Goal: Task Accomplishment & Management: Manage account settings

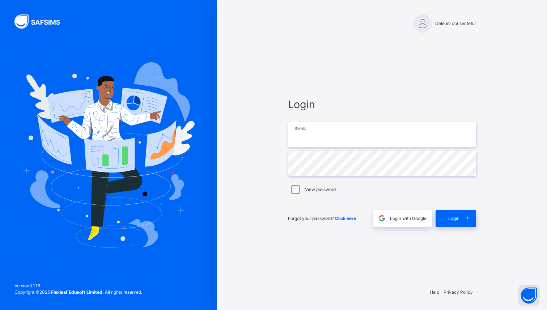
type input "**********"
click at [460, 222] on span at bounding box center [467, 218] width 17 height 17
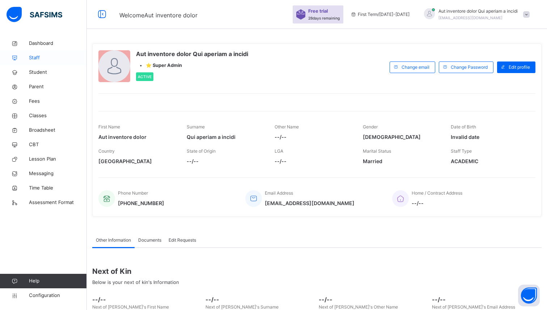
click at [31, 55] on span "Staff" at bounding box center [58, 57] width 58 height 7
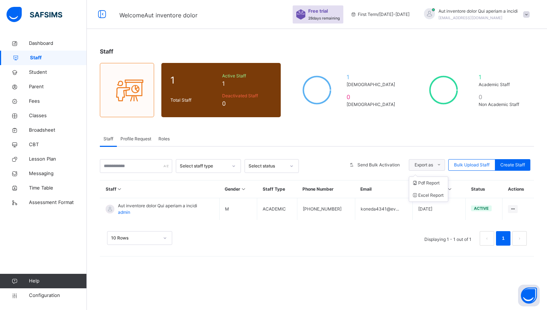
click at [424, 166] on span "Export as" at bounding box center [423, 165] width 18 height 7
click at [385, 168] on span "Send Bulk Activation" at bounding box center [378, 165] width 42 height 7
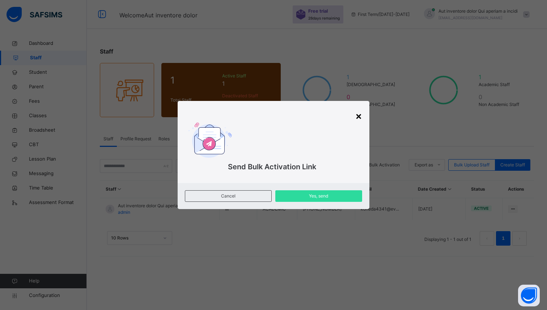
click at [359, 115] on div "×" at bounding box center [358, 115] width 7 height 15
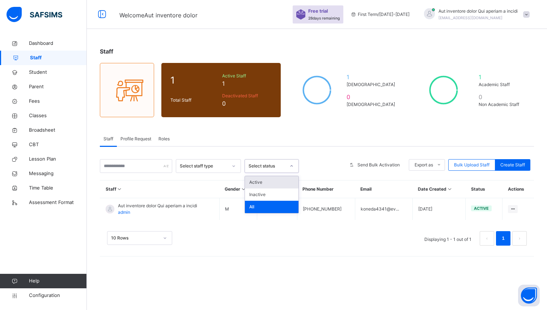
click at [282, 166] on div "Select status" at bounding box center [266, 166] width 37 height 7
click at [269, 195] on div "Inactive" at bounding box center [272, 194] width 54 height 12
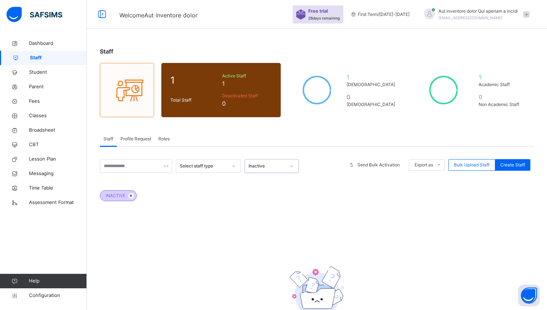
click at [132, 193] on span at bounding box center [130, 195] width 5 height 5
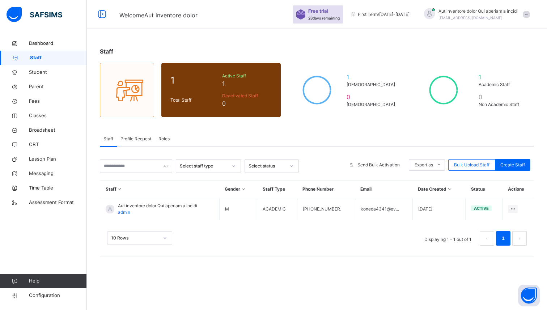
click at [190, 167] on div "Select staff type" at bounding box center [204, 166] width 48 height 7
click at [193, 193] on div "Non Academic" at bounding box center [208, 194] width 64 height 12
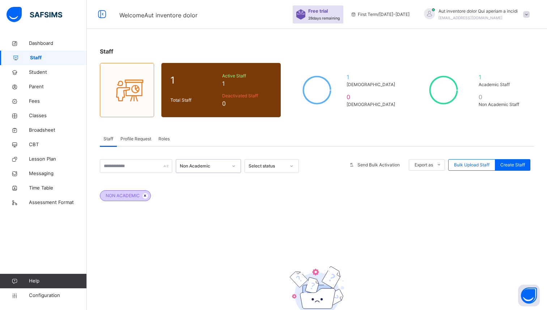
click at [143, 196] on icon at bounding box center [145, 195] width 6 height 4
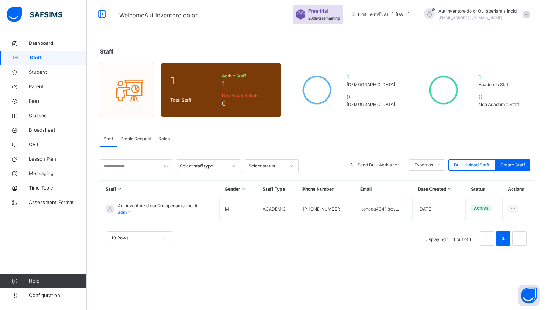
click at [205, 166] on div "Select staff type" at bounding box center [204, 166] width 48 height 7
click at [202, 195] on div "Non Academic" at bounding box center [208, 194] width 64 height 12
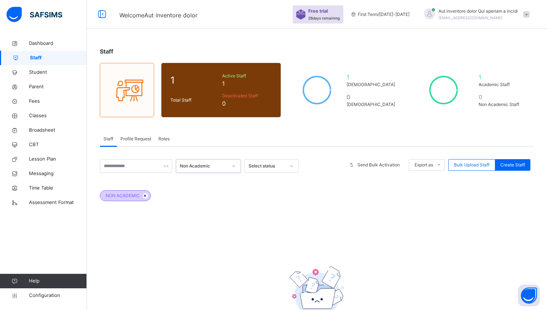
click at [144, 196] on icon at bounding box center [145, 195] width 6 height 4
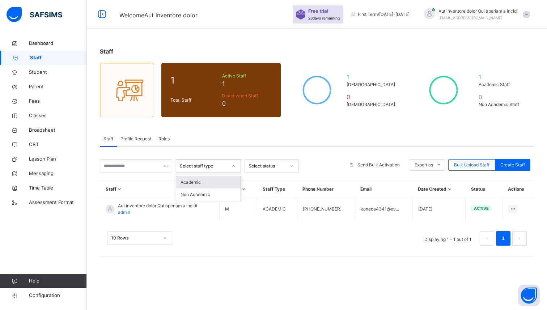
click at [219, 168] on div "Select staff type" at bounding box center [204, 166] width 48 height 7
click at [157, 168] on input "text" at bounding box center [136, 166] width 72 height 14
click at [242, 166] on div "Select staff type Select status Send Bulk Activation Export as Pdf Report Excel…" at bounding box center [317, 166] width 434 height 14
click at [262, 165] on div "Select status" at bounding box center [266, 166] width 37 height 7
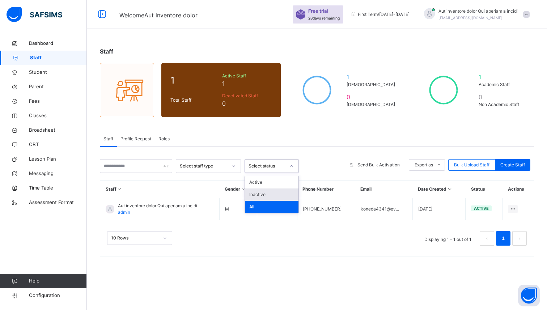
click at [239, 168] on div at bounding box center [233, 166] width 12 height 12
click at [145, 141] on span "Profile Request" at bounding box center [135, 139] width 31 height 7
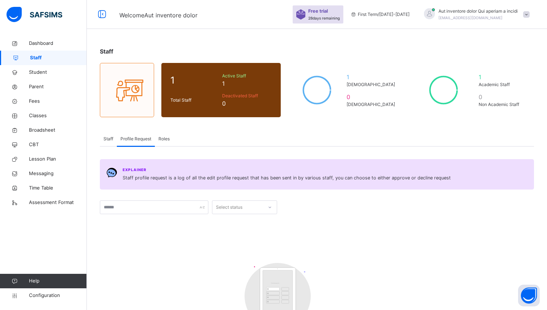
click at [166, 139] on span "Roles" at bounding box center [163, 139] width 11 height 7
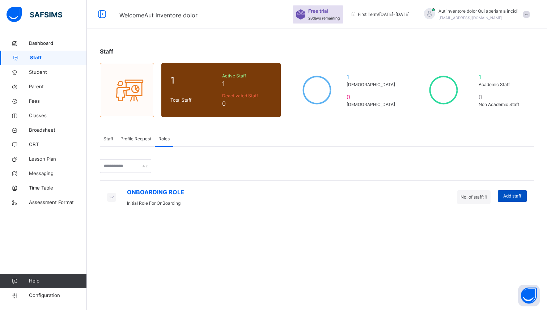
click at [518, 196] on span "Add staff" at bounding box center [512, 196] width 18 height 7
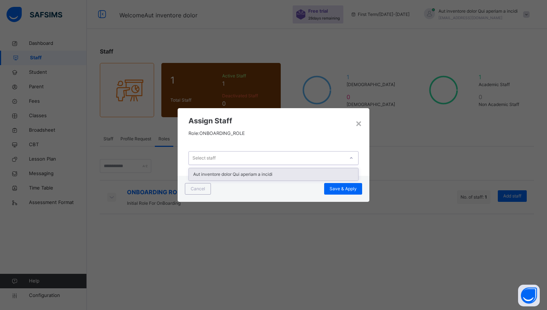
click at [343, 158] on div "Select staff" at bounding box center [266, 158] width 155 height 11
click at [359, 121] on div "×" at bounding box center [358, 122] width 7 height 15
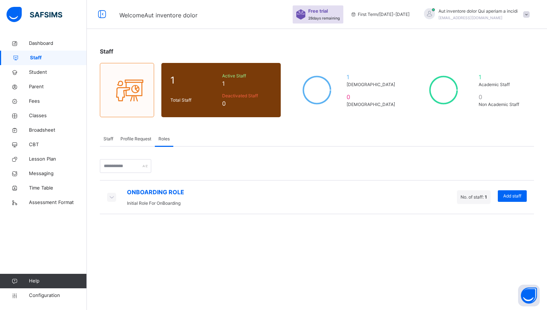
click at [110, 139] on span "Staff" at bounding box center [108, 139] width 10 height 7
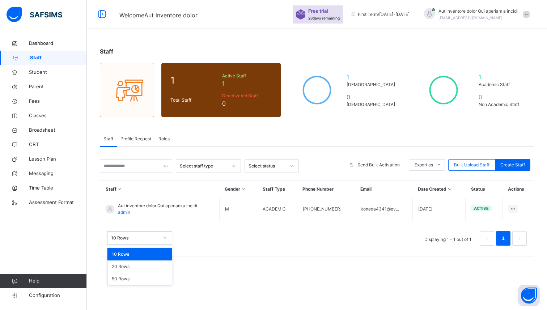
click at [168, 239] on div at bounding box center [165, 238] width 12 height 12
click at [205, 229] on div "option 10 Rows focused, 1 of 3. 3 results available. Use Up and Down to choose …" at bounding box center [317, 235] width 434 height 36
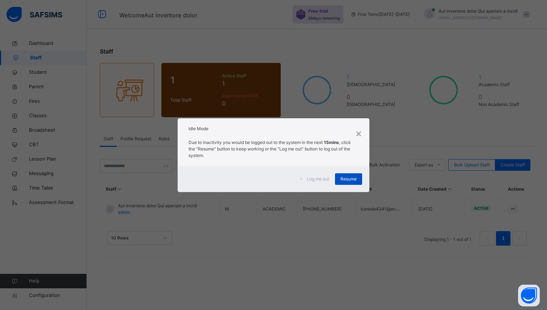
click at [357, 174] on div "Resume" at bounding box center [348, 179] width 27 height 12
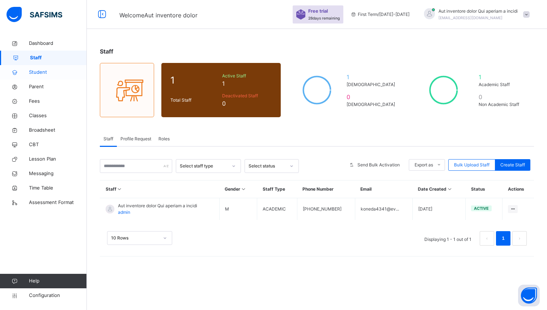
click at [46, 74] on span "Student" at bounding box center [58, 72] width 58 height 7
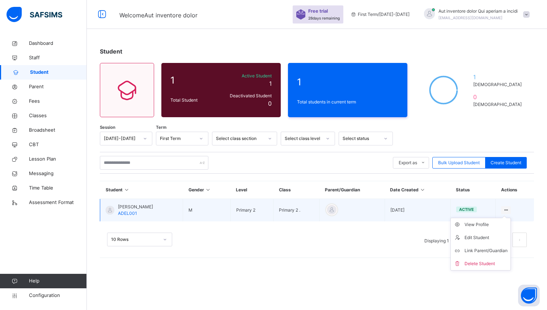
click at [506, 218] on ul "View Profile Edit Student Link Parent/Guardian Delete Student" at bounding box center [480, 244] width 60 height 53
click at [504, 218] on ul "View Profile Edit Student Link Parent/Guardian Delete Student" at bounding box center [480, 244] width 60 height 53
click at [506, 218] on ul "View Profile Edit Student Link Parent/Guardian Delete Student" at bounding box center [480, 244] width 60 height 53
click at [505, 209] on icon at bounding box center [506, 209] width 6 height 5
click at [505, 208] on icon at bounding box center [506, 209] width 6 height 5
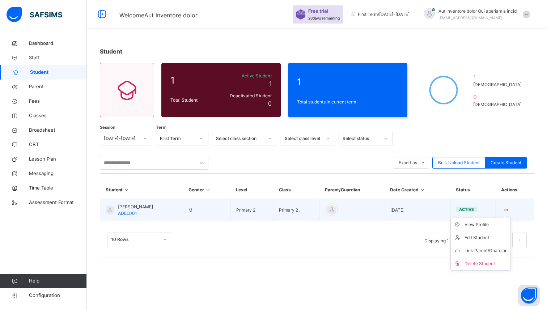
click at [505, 210] on icon at bounding box center [506, 209] width 6 height 5
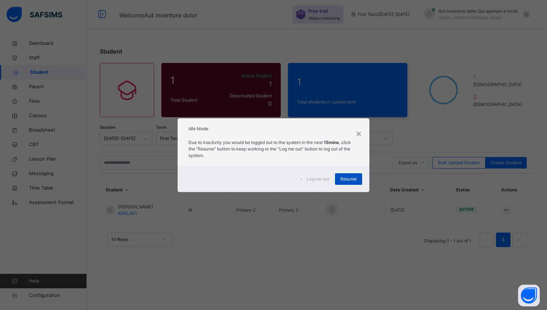
click at [354, 179] on span "Resume" at bounding box center [348, 179] width 16 height 7
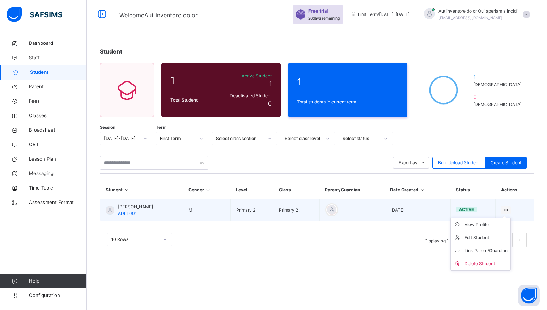
click at [505, 218] on ul "View Profile Edit Student Link Parent/Guardian Delete Student" at bounding box center [480, 244] width 60 height 53
